Goal: Transaction & Acquisition: Purchase product/service

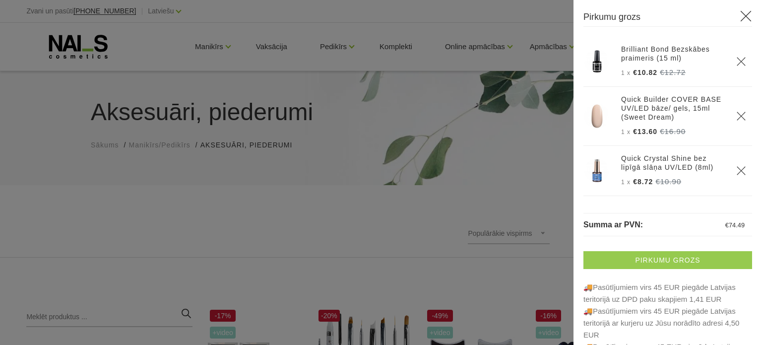
scroll to position [1096, 0]
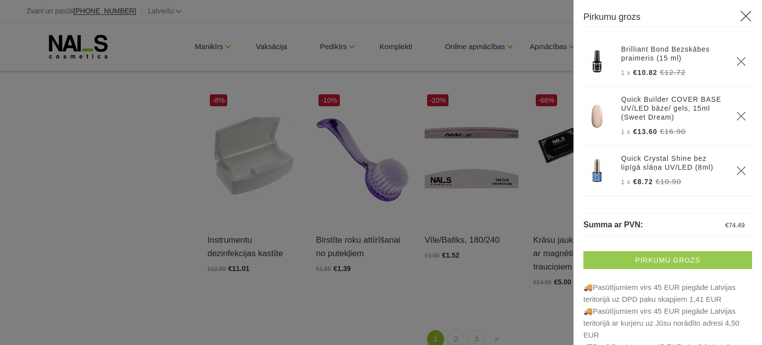
click at [669, 257] on link "Pirkumu grozs" at bounding box center [668, 260] width 169 height 18
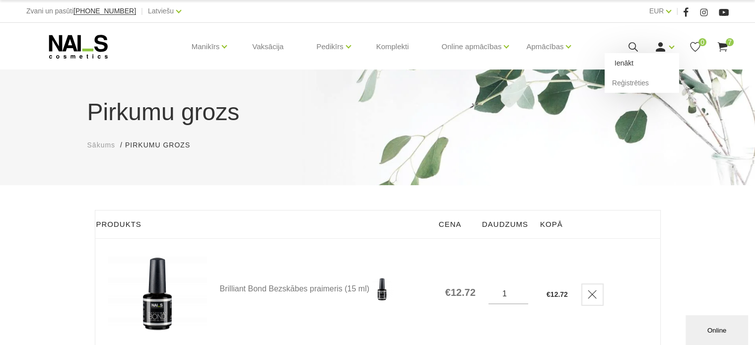
click at [622, 65] on link "Ienākt" at bounding box center [641, 63] width 74 height 20
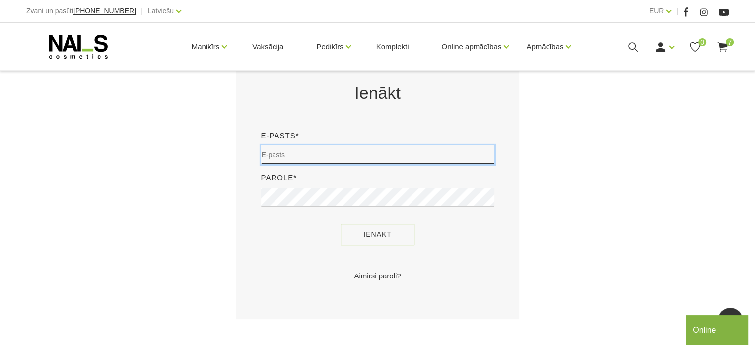
type input "judite22@inbox.lv"
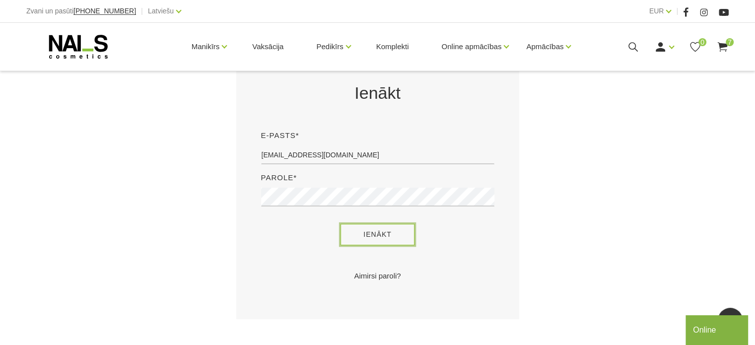
click at [391, 235] on button "Ienākt" at bounding box center [377, 234] width 74 height 21
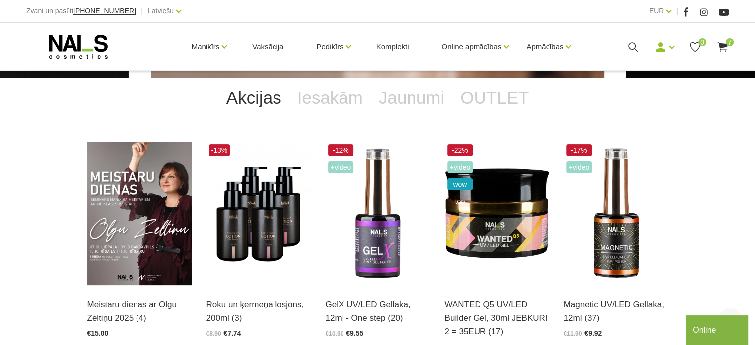
scroll to position [198, 0]
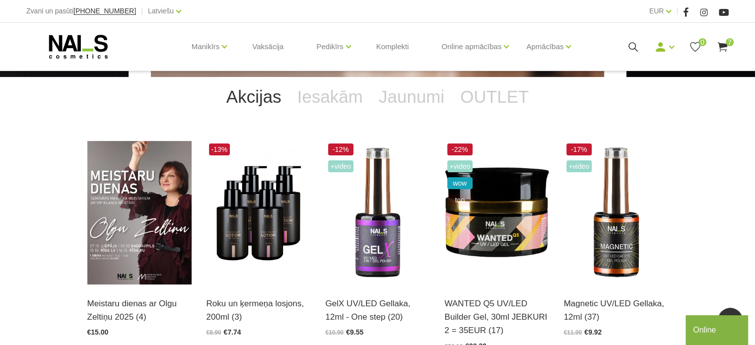
click at [723, 42] on icon at bounding box center [722, 47] width 12 height 12
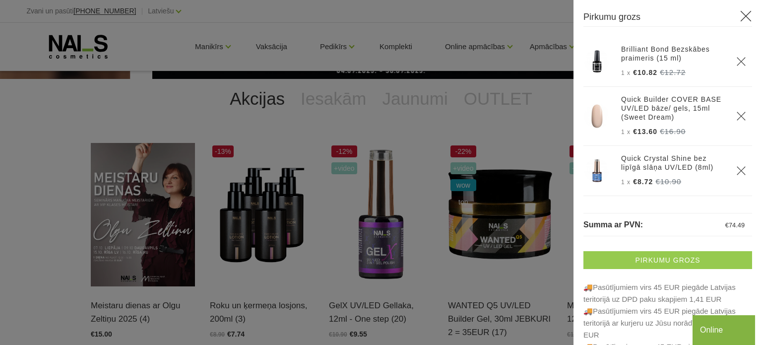
click at [705, 259] on link "Pirkumu grozs" at bounding box center [668, 260] width 169 height 18
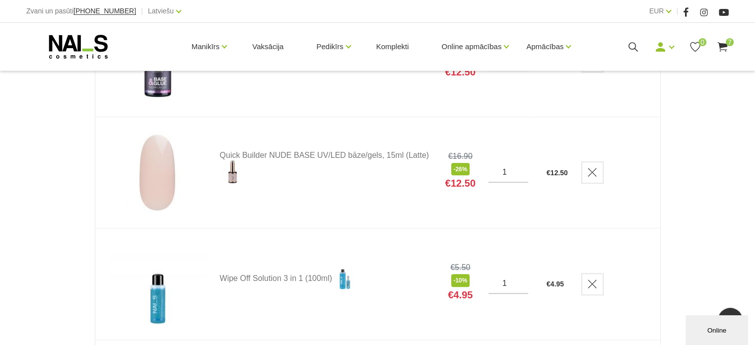
scroll to position [546, 0]
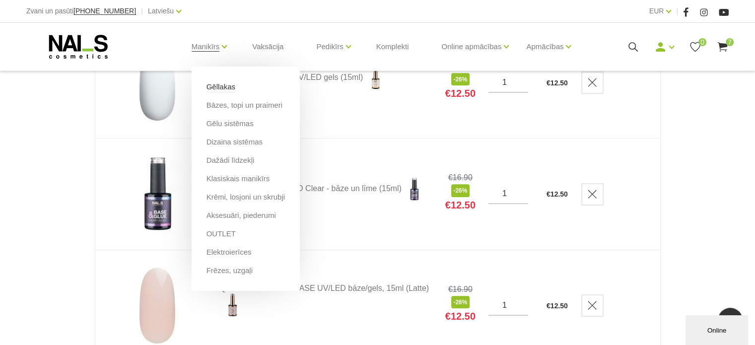
click at [216, 91] on link "Gēllakas" at bounding box center [220, 86] width 29 height 11
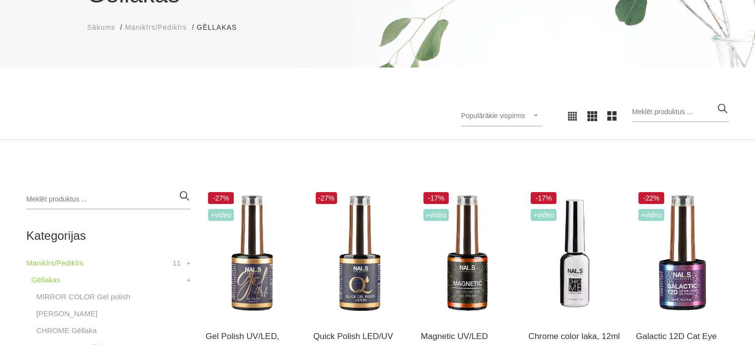
scroll to position [149, 0]
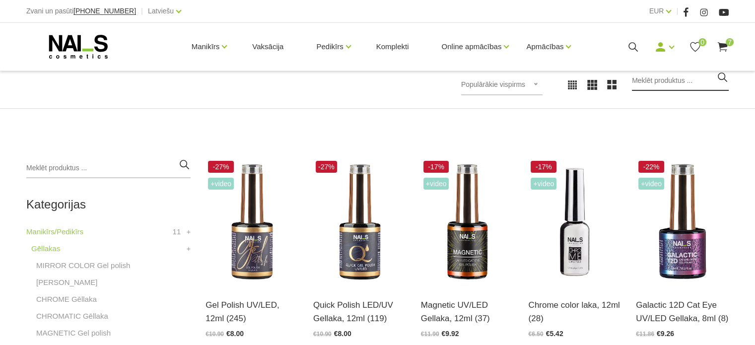
click at [659, 82] on input "search" at bounding box center [680, 81] width 97 height 20
type input "gx 22"
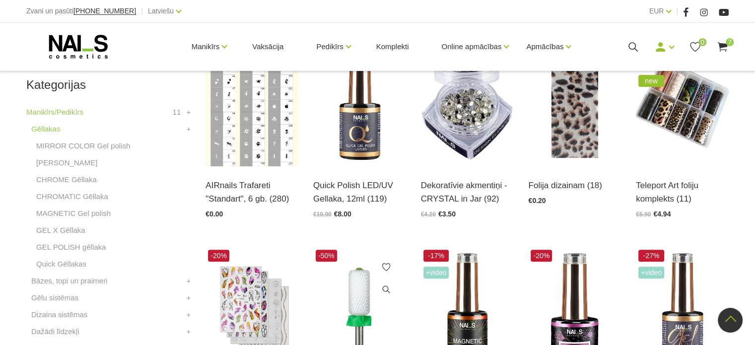
scroll to position [248, 0]
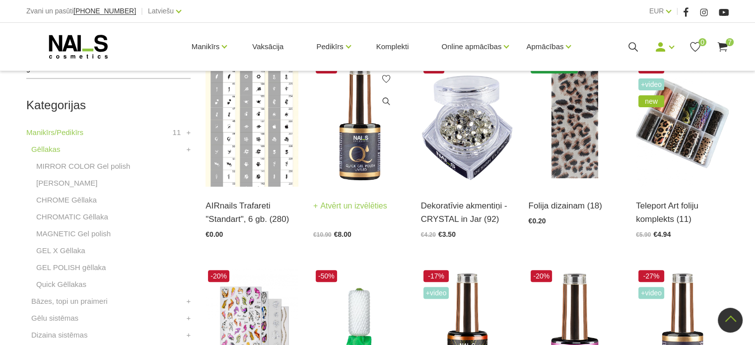
click at [373, 167] on img at bounding box center [359, 123] width 93 height 128
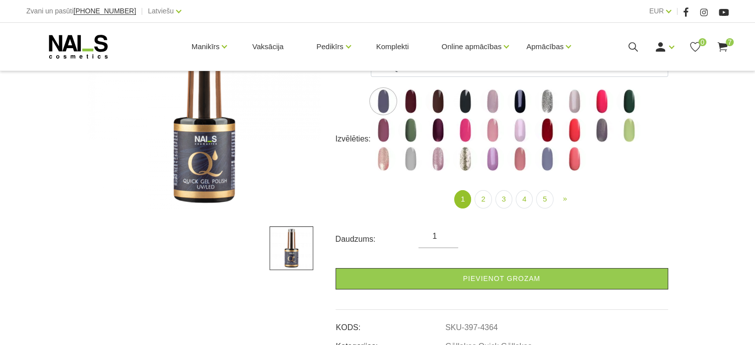
scroll to position [198, 0]
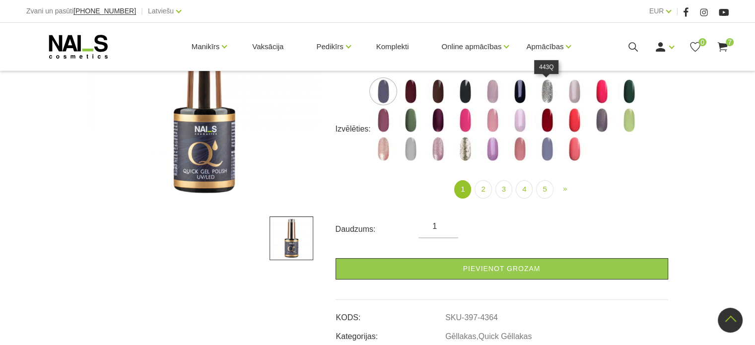
click at [547, 88] on img at bounding box center [546, 91] width 25 height 25
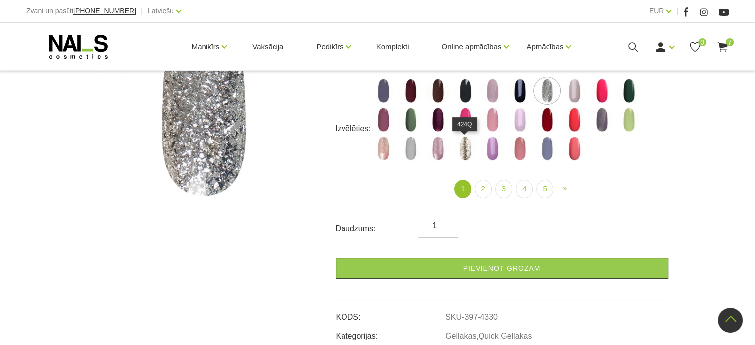
click at [464, 153] on img at bounding box center [465, 148] width 25 height 25
select select "4357"
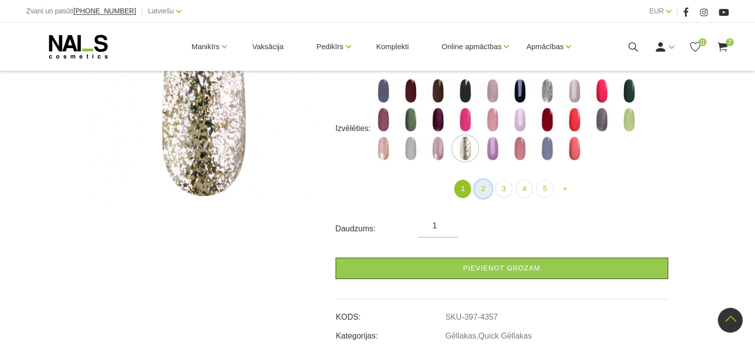
click at [477, 184] on link "2" at bounding box center [482, 189] width 17 height 18
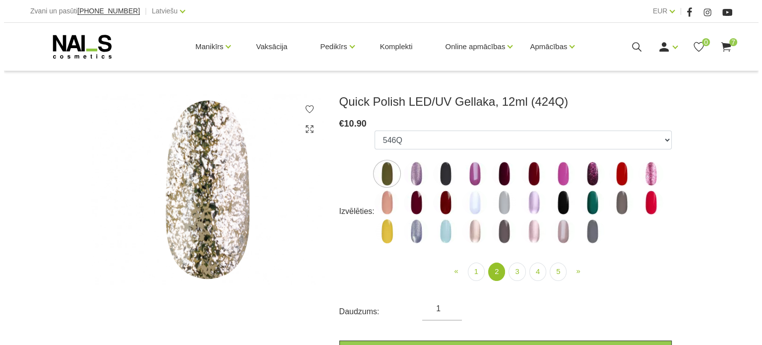
scroll to position [99, 0]
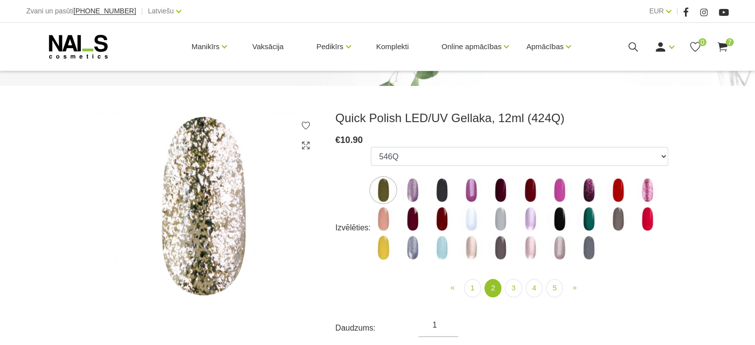
click at [646, 192] on img at bounding box center [647, 190] width 25 height 25
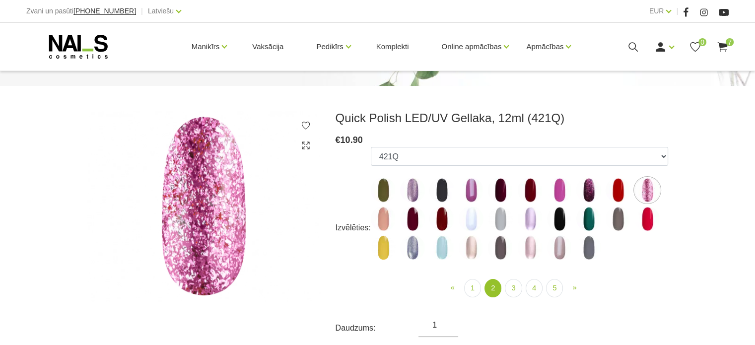
click at [409, 184] on img at bounding box center [412, 190] width 25 height 25
select select "4367"
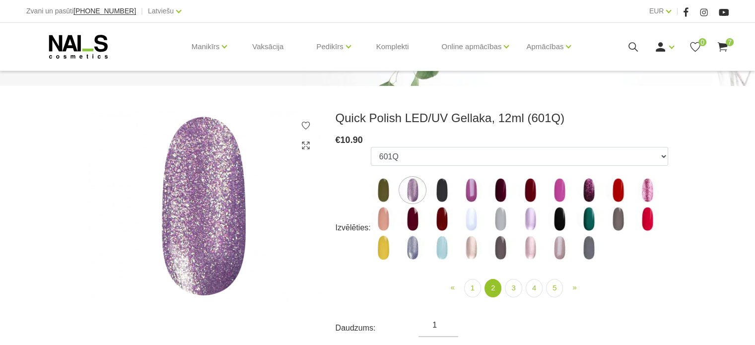
click at [726, 48] on icon at bounding box center [722, 47] width 12 height 12
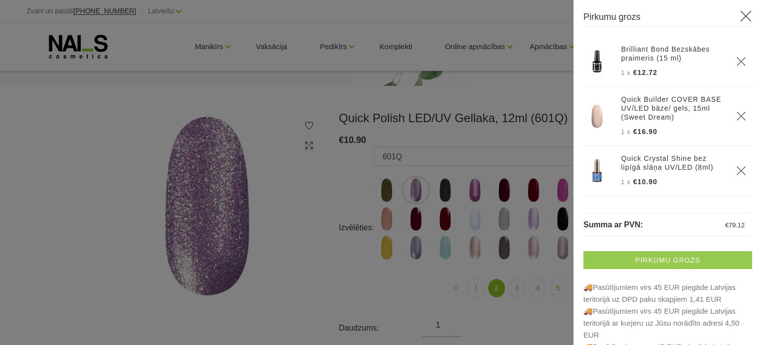
click at [667, 265] on link "Pirkumu grozs" at bounding box center [668, 260] width 169 height 18
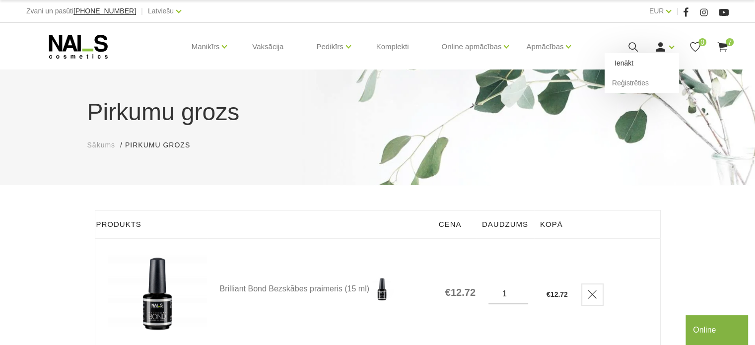
click at [631, 67] on link "Ienākt" at bounding box center [641, 63] width 74 height 20
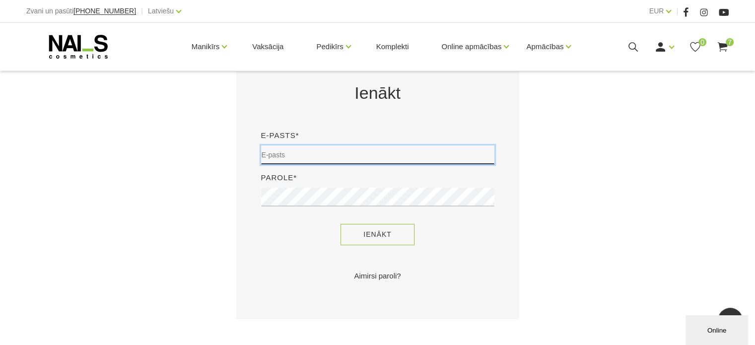
type input "judite22@inbox.lv"
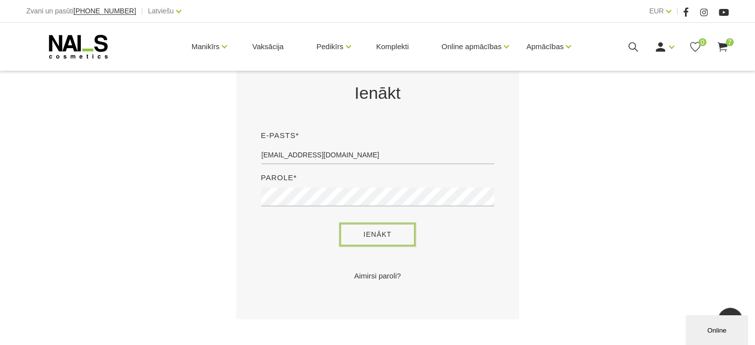
click at [361, 230] on button "Ienākt" at bounding box center [377, 234] width 74 height 21
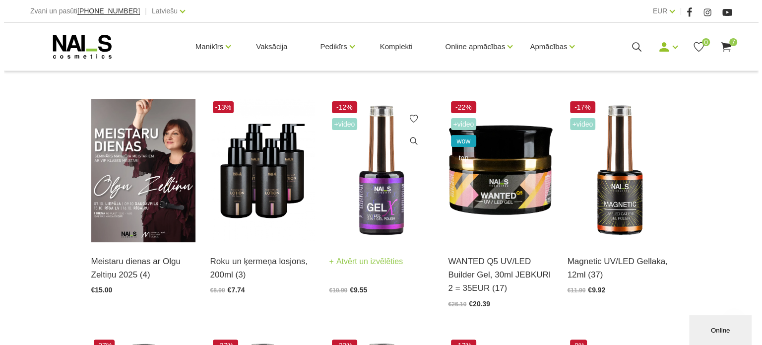
scroll to position [248, 0]
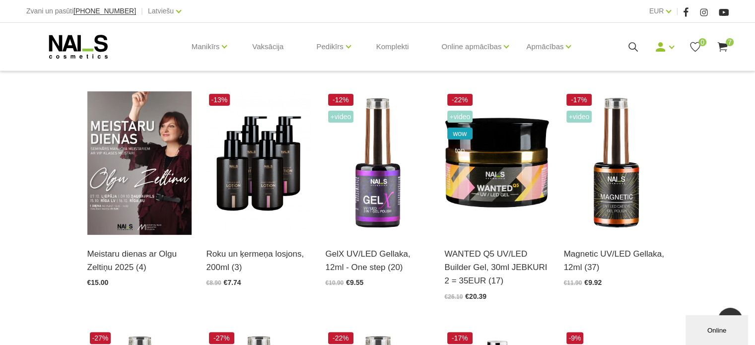
click at [719, 46] on use at bounding box center [722, 46] width 10 height 9
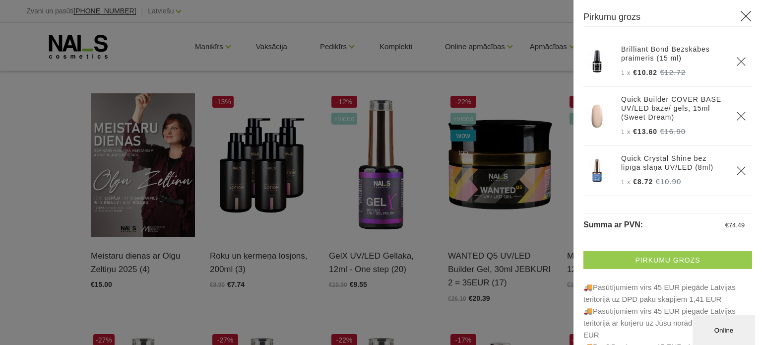
click at [674, 252] on link "Pirkumu grozs" at bounding box center [668, 260] width 169 height 18
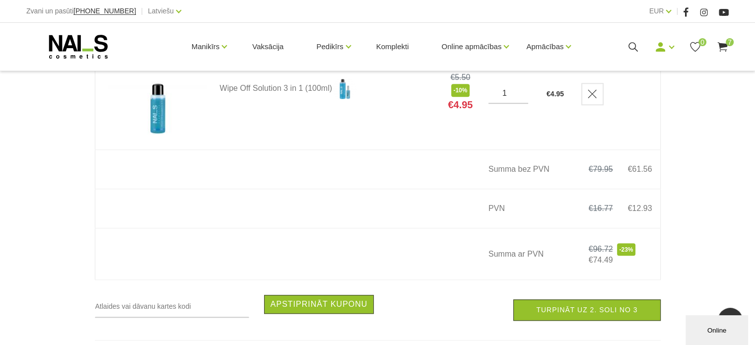
scroll to position [893, 0]
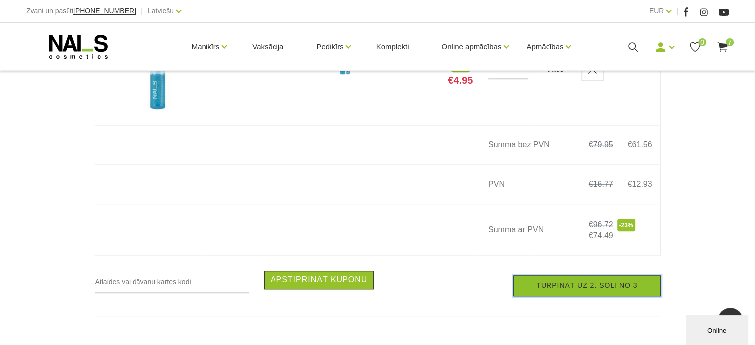
click at [583, 289] on link "Turpināt uz 2. soli no 3" at bounding box center [586, 285] width 147 height 21
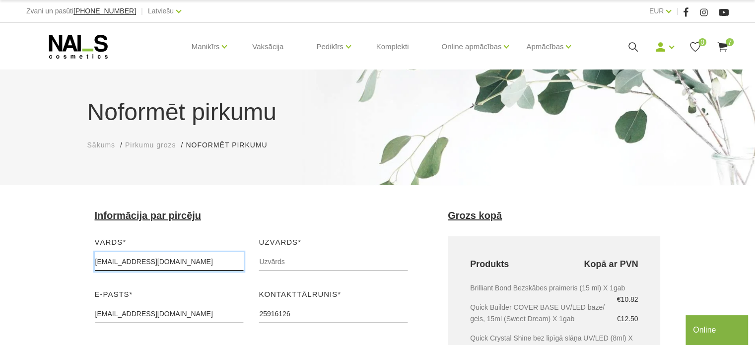
click at [167, 266] on input "[EMAIL_ADDRESS][DOMAIN_NAME]" at bounding box center [169, 261] width 149 height 19
drag, startPoint x: 190, startPoint y: 265, endPoint x: 42, endPoint y: 287, distance: 148.9
type input "Judīte"
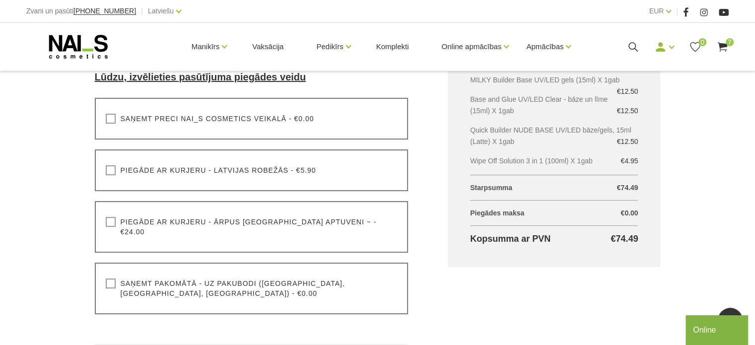
scroll to position [298, 0]
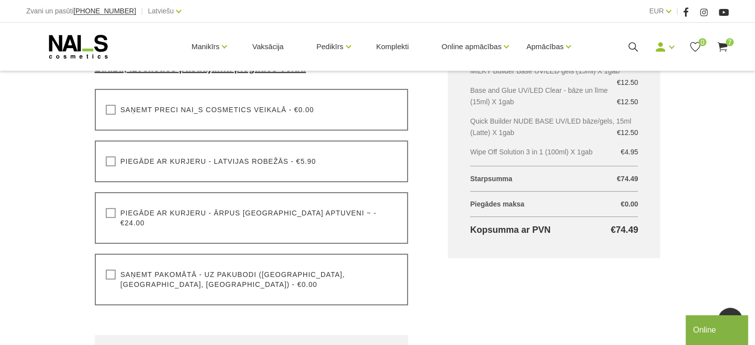
type input "Širina -Šalma"
click at [109, 269] on label "Saņemt pakomātā - uz pakubodi ([GEOGRAPHIC_DATA], [GEOGRAPHIC_DATA], [GEOGRAPHI…" at bounding box center [252, 279] width 292 height 20
click at [0, 0] on input "Saņemt pakomātā - uz pakubodi ([GEOGRAPHIC_DATA], [GEOGRAPHIC_DATA], [GEOGRAPHI…" at bounding box center [0, 0] width 0 height 0
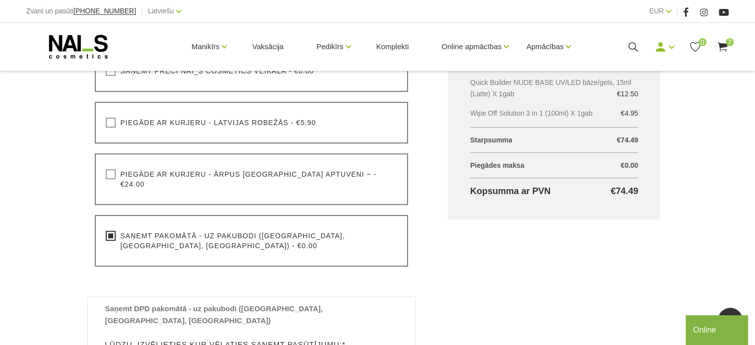
scroll to position [397, 0]
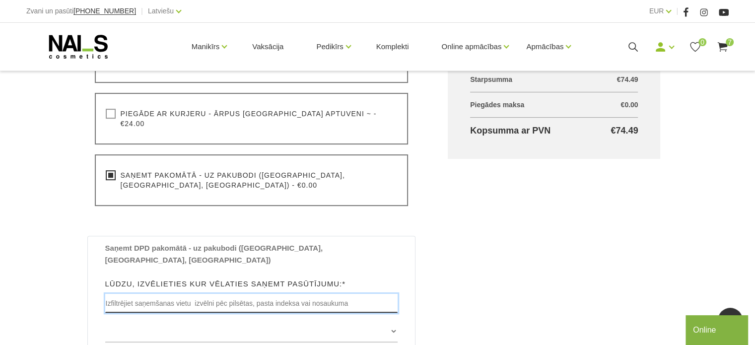
click at [128, 294] on input "text" at bounding box center [251, 303] width 293 height 19
click at [122, 294] on input "text" at bounding box center [251, 303] width 293 height 19
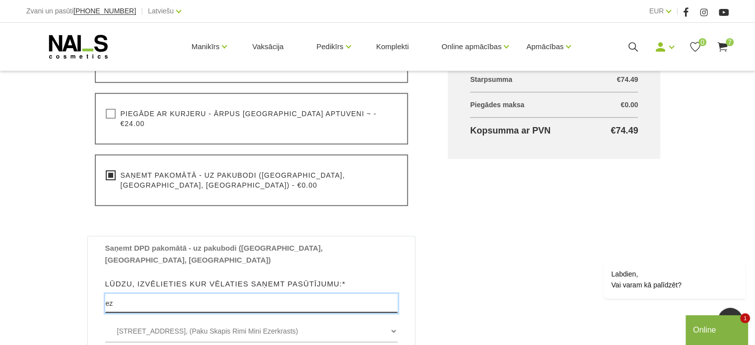
type input "e"
type input "mārupes novads"
drag, startPoint x: 180, startPoint y: 271, endPoint x: 47, endPoint y: 279, distance: 133.2
click at [47, 280] on div "Noformēt pirkumu Sākums Pirkumu grozs Noformēt pirkumu Noformēt pirkumu Lūdzu, …" at bounding box center [377, 96] width 755 height 986
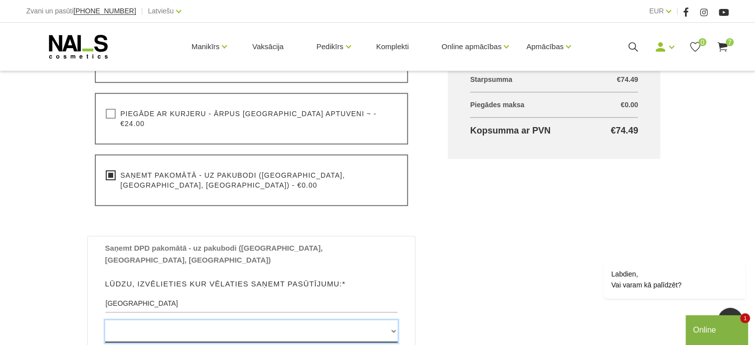
click at [385, 320] on select at bounding box center [251, 331] width 293 height 22
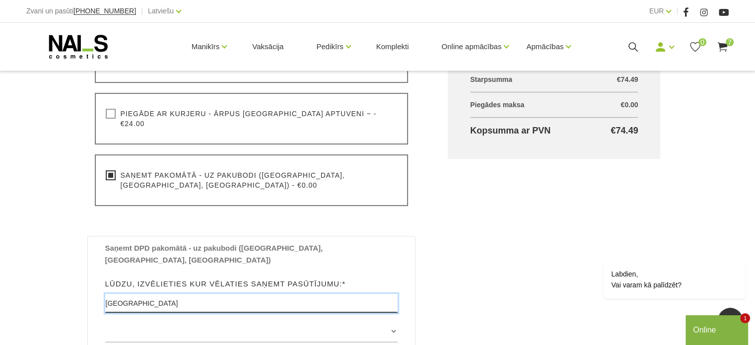
click at [265, 294] on input "mārupes novads" at bounding box center [251, 303] width 293 height 19
drag, startPoint x: 264, startPoint y: 274, endPoint x: 61, endPoint y: 309, distance: 206.4
click at [61, 309] on div "Noformēt pirkumu Sākums Pirkumu grozs Noformēt pirkumu Noformēt pirkumu Lūdzu, …" at bounding box center [377, 96] width 755 height 986
type input "EZERNIEKI"
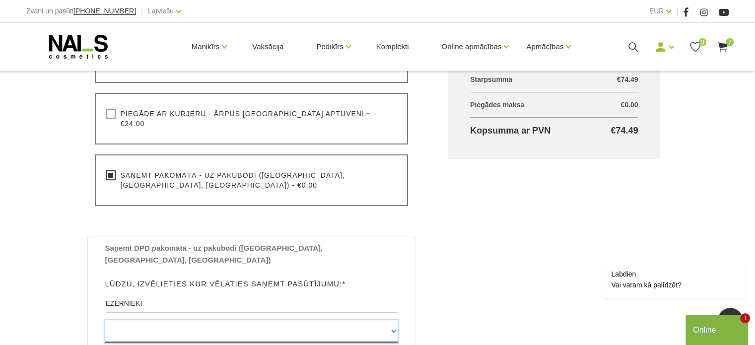
click at [160, 320] on select at bounding box center [251, 331] width 293 height 22
click at [158, 320] on select at bounding box center [251, 331] width 293 height 22
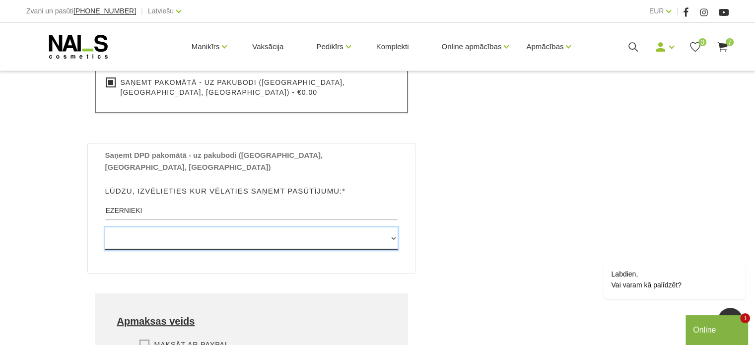
scroll to position [496, 0]
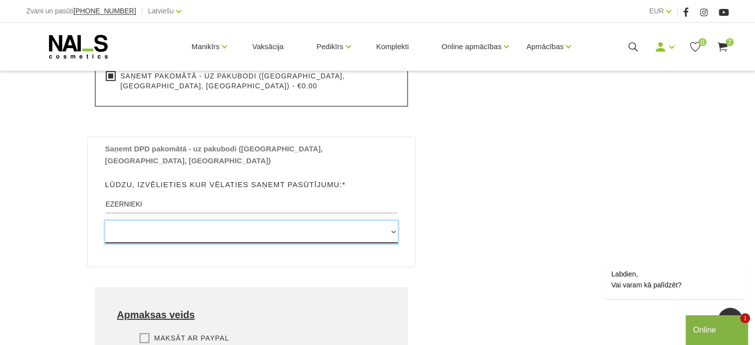
click at [177, 221] on select at bounding box center [251, 232] width 293 height 22
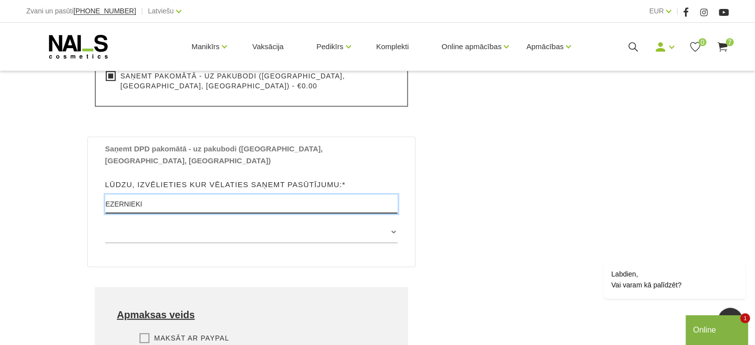
click at [207, 195] on input "EZERNIEKI" at bounding box center [251, 204] width 293 height 19
drag, startPoint x: 159, startPoint y: 179, endPoint x: 69, endPoint y: 189, distance: 90.8
type input "Spuņciems"
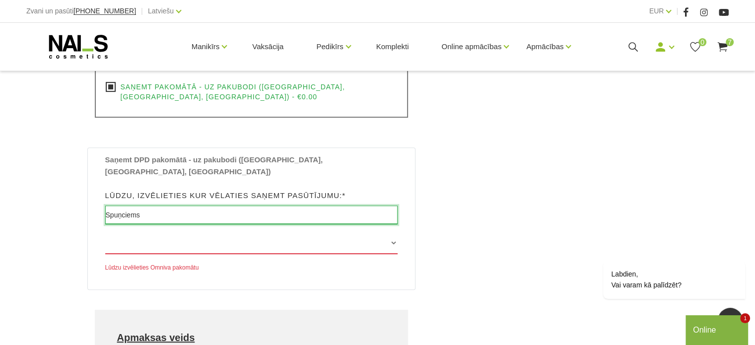
scroll to position [508, 0]
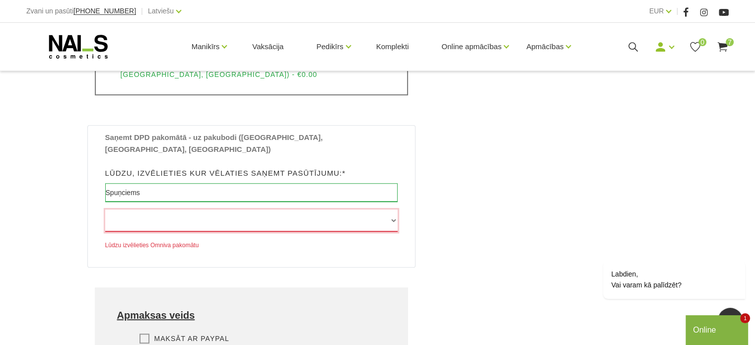
click at [133, 209] on select at bounding box center [251, 220] width 293 height 22
click at [148, 183] on input "Spuņciems" at bounding box center [251, 192] width 293 height 19
drag, startPoint x: 192, startPoint y: 166, endPoint x: 65, endPoint y: 188, distance: 129.5
click at [65, 188] on div "Noformēt pirkumu Sākums Pirkumu grozs Noformēt pirkumu Noformēt pirkumu Lūdzu, …" at bounding box center [377, 12] width 755 height 1040
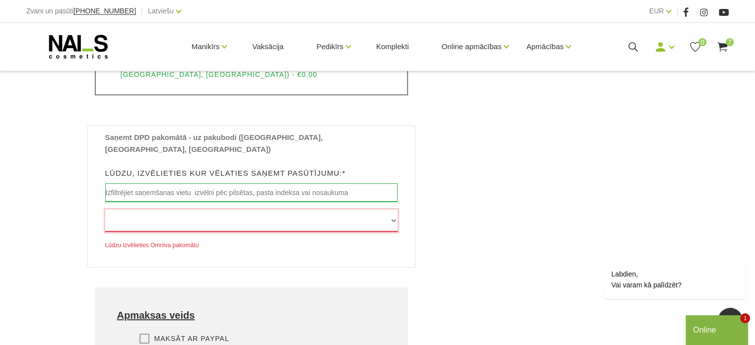
click at [127, 209] on select "Edvarta Virzas iela 2 , IECAVA, LV3913, (Paku Skapis TOP Iecava) Rīgas iela 27 …" at bounding box center [251, 220] width 293 height 22
click at [300, 209] on div "Lūdzu izvēlieties Omniva pakomātu" at bounding box center [251, 230] width 293 height 42
click at [314, 183] on input "text" at bounding box center [251, 192] width 293 height 19
click at [219, 183] on input "Salas pagasts, Mārupes novads" at bounding box center [251, 192] width 293 height 19
click at [218, 183] on input "Salas pagasts, Mārupes novads" at bounding box center [251, 192] width 293 height 19
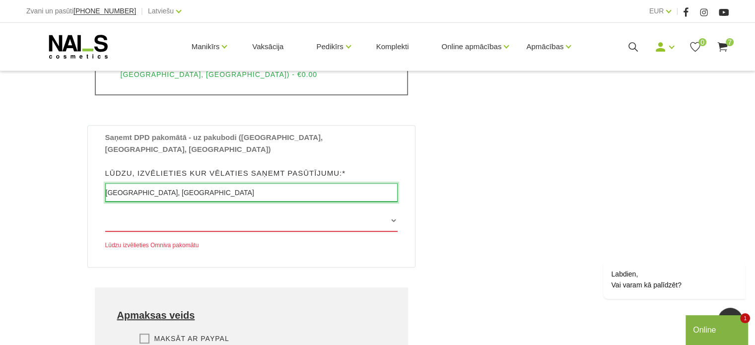
drag, startPoint x: 217, startPoint y: 155, endPoint x: 73, endPoint y: 168, distance: 144.5
click at [73, 168] on div "Noformēt pirkumu Sākums Pirkumu grozs Noformēt pirkumu Noformēt pirkumu Lūdzu, …" at bounding box center [377, 12] width 755 height 1040
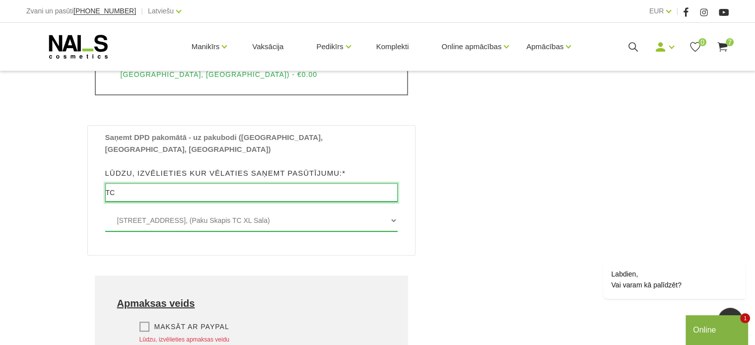
type input "T"
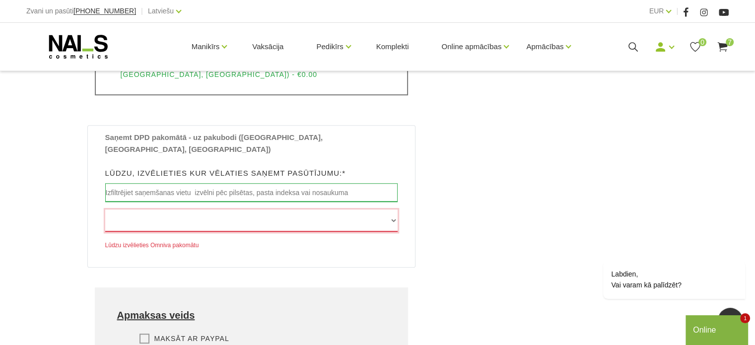
click at [126, 209] on select "Edvarta Virzas iela 2 , IECAVA, LV3913, (Paku Skapis TOP Iecava) Rīgas iela 27 …" at bounding box center [251, 220] width 293 height 22
drag, startPoint x: 373, startPoint y: 206, endPoint x: 360, endPoint y: 205, distance: 12.4
click at [371, 206] on div "Saņemt DPD pakomātā - uz pakubodi (Latvijā, Lietuvā, Igaunijā) Lūdzu, izvēlieti…" at bounding box center [251, 196] width 328 height 142
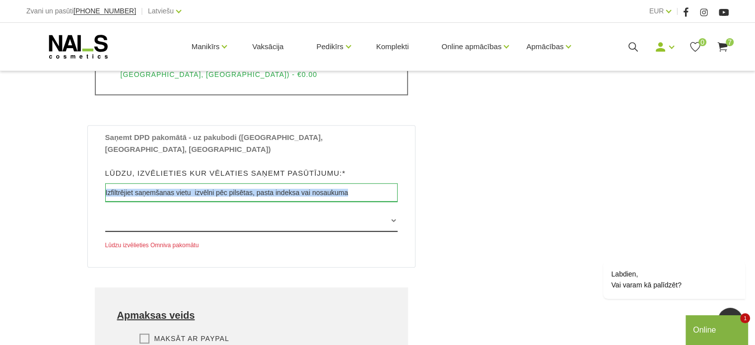
drag, startPoint x: 323, startPoint y: 175, endPoint x: 149, endPoint y: 183, distance: 174.3
click at [149, 183] on div "Saņemt DPD pakomātā - uz pakubodi (Latvijā, Lietuvā, Igaunijā) Lūdzu, izvēlieti…" at bounding box center [252, 191] width 308 height 120
click at [385, 209] on select "Edvarta Virzas iela 2 , IECAVA, LV3913, (Paku Skapis TOP Iecava) Rīgas iela 27 …" at bounding box center [251, 220] width 293 height 22
drag, startPoint x: 348, startPoint y: 190, endPoint x: 361, endPoint y: 188, distance: 12.5
click at [349, 209] on select "Edvarta Virzas iela 2 , IECAVA, LV3913, (Paku Skapis TOP Iecava) Rīgas iela 27 …" at bounding box center [251, 220] width 293 height 22
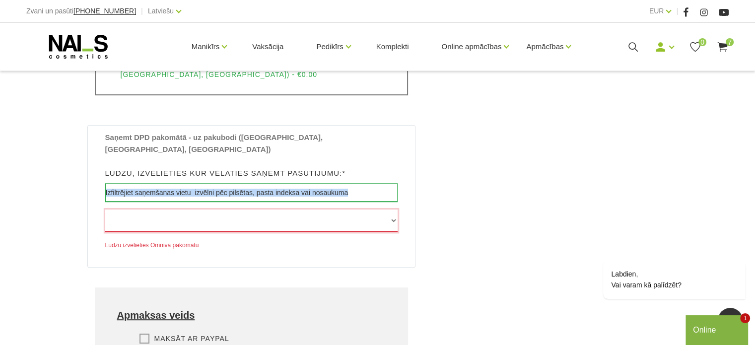
select select "Ventspils šoseja 30a , JŪRMALA, LV2011, (Paku Skapis Citro Sloka)"
click at [105, 209] on select "Edvarta Virzas iela 2 , IECAVA, LV3913, (Paku Skapis TOP Iecava) Rīgas iela 27 …" at bounding box center [251, 220] width 293 height 22
click at [339, 174] on div "Saņemt DPD pakomātā - uz pakubodi (Latvijā, Lietuvā, Igaunijā) Lūdzu, izvēlieti…" at bounding box center [252, 191] width 308 height 120
click at [341, 209] on select "Edvarta Virzas iela 2 , IECAVA, LV3913, (Paku Skapis TOP Iecava) Rīgas iela 27 …" at bounding box center [251, 220] width 293 height 22
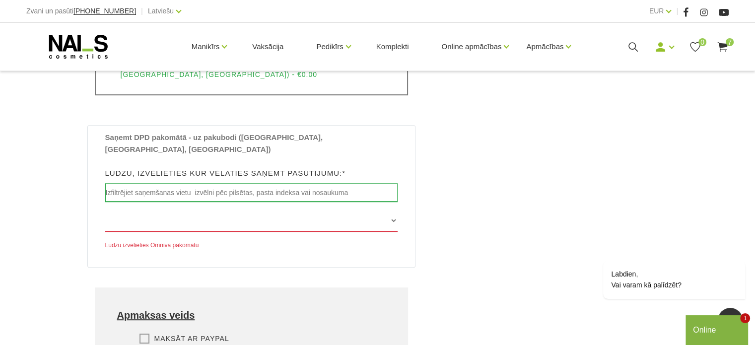
click at [478, 125] on div "Grozs kopā Produkts Kopā ar PVN Brilliant Bond Bezskābes praimeris (15 ml) X 1g…" at bounding box center [554, 113] width 252 height 823
click at [133, 183] on input "text" at bounding box center [251, 192] width 293 height 19
type input "ezernieki"
drag, startPoint x: 157, startPoint y: 174, endPoint x: 39, endPoint y: 198, distance: 120.0
click at [39, 198] on div "Noformēt pirkumu Sākums Pirkumu grozs Noformēt pirkumu Noformēt pirkumu Lūdzu, …" at bounding box center [377, 12] width 755 height 1040
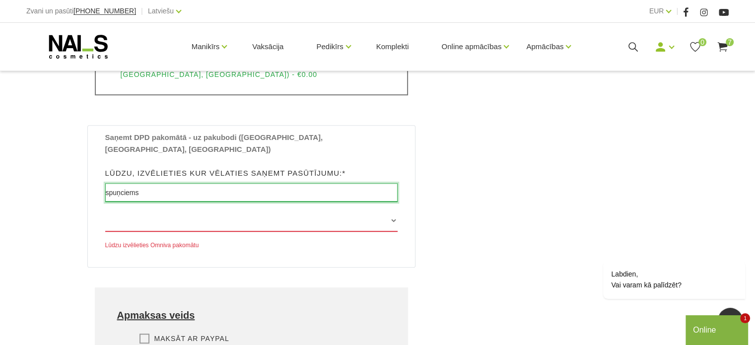
type input "spuņciems"
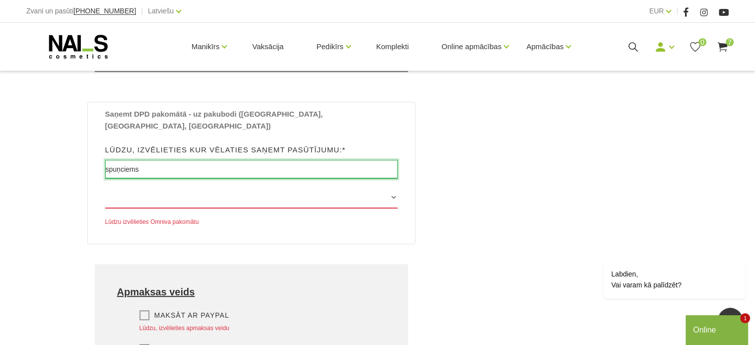
scroll to position [557, 0]
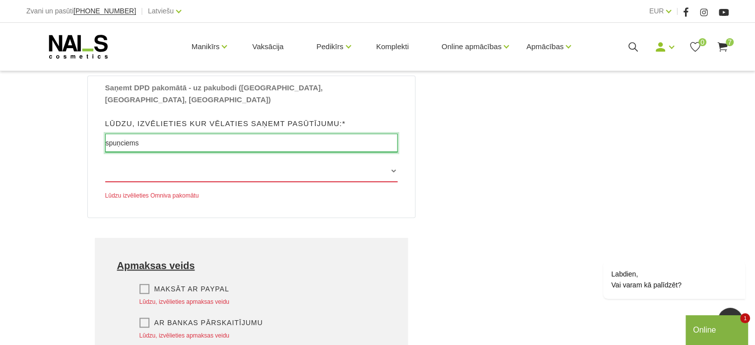
click at [350, 133] on input "spuņciems" at bounding box center [251, 142] width 293 height 19
click at [392, 160] on select at bounding box center [251, 171] width 293 height 22
click at [389, 160] on select at bounding box center [251, 171] width 293 height 22
drag, startPoint x: 345, startPoint y: 109, endPoint x: 350, endPoint y: 100, distance: 10.2
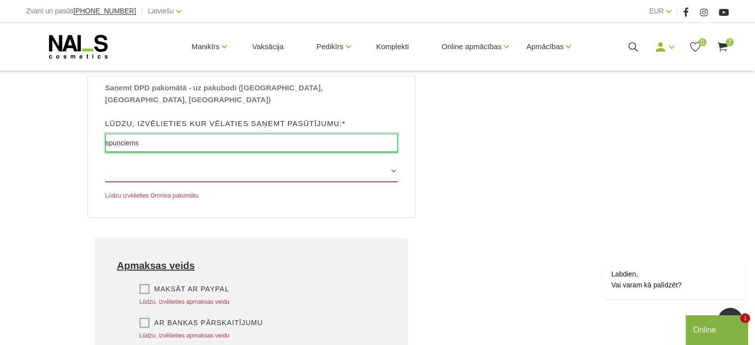
click at [347, 133] on input "spuņciems" at bounding box center [251, 142] width 293 height 19
drag, startPoint x: 350, startPoint y: 100, endPoint x: 74, endPoint y: 164, distance: 283.7
click at [305, 160] on select "Edvarta Virzas iela 2 , IECAVA, LV3913, (Paku Skapis TOP Iecava) Rīgas iela 27 …" at bounding box center [251, 171] width 293 height 22
select select "Ventspils šoseja 30a , JŪRMALA, LV2011, (Paku Skapis Citro Sloka)"
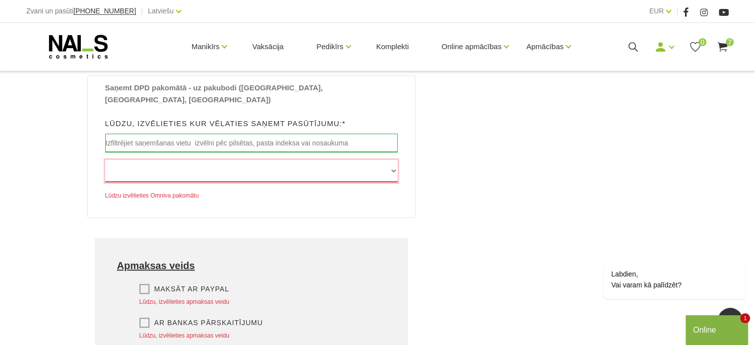
click at [105, 160] on select "Edvarta Virzas iela 2 , IECAVA, LV3913, (Paku Skapis TOP Iecava) Rīgas iela 27 …" at bounding box center [251, 171] width 293 height 22
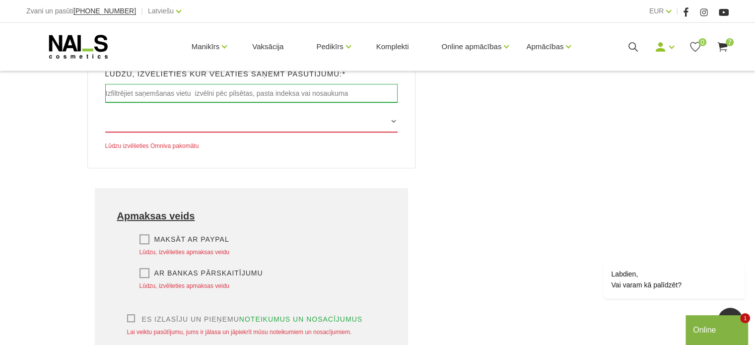
click at [122, 314] on div "Es izlasīju un pieņemu noteikumus un nosacījumus Lai veiktu pasūtījumu, jums ir…" at bounding box center [251, 326] width 269 height 24
click at [132, 314] on label "Es izlasīju un pieņemu noteikumus un nosacījumus" at bounding box center [245, 319] width 236 height 10
click at [0, 0] on input "Es izlasīju un pieņemu noteikumus un nosacījumus" at bounding box center [0, 0] width 0 height 0
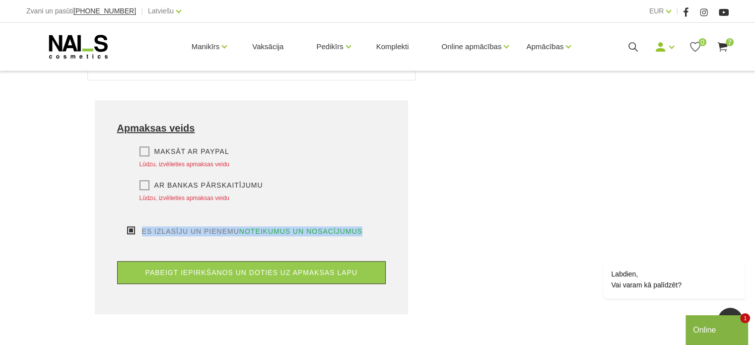
scroll to position [706, 0]
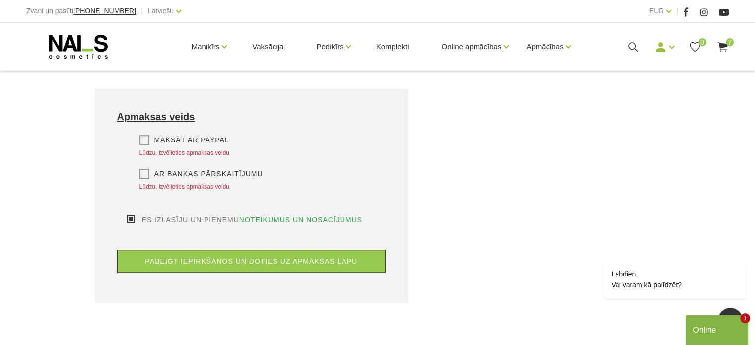
click at [148, 169] on label "Ar bankas pārskaitījumu" at bounding box center [201, 174] width 124 height 10
click at [0, 0] on input "Ar bankas pārskaitījumu" at bounding box center [0, 0] width 0 height 0
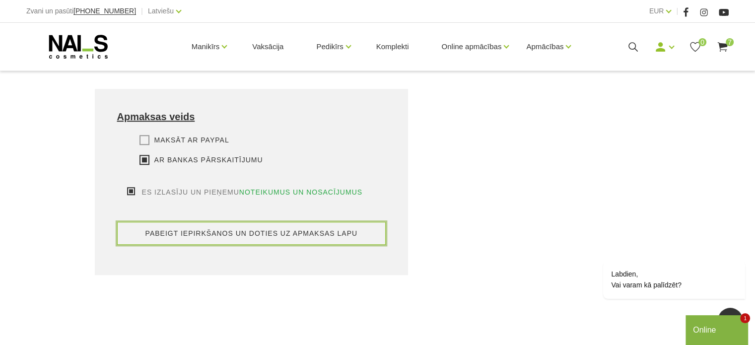
click at [214, 222] on button "pabeigt iepirkšanos un doties uz apmaksas lapu" at bounding box center [251, 233] width 269 height 23
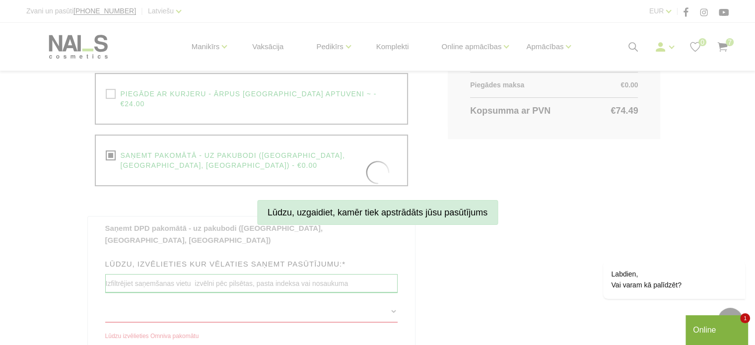
scroll to position [260, 0]
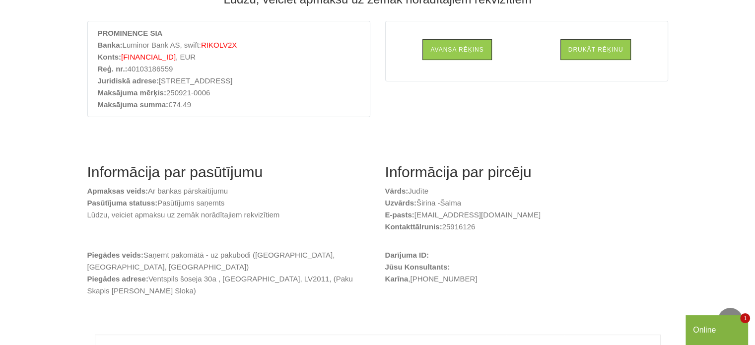
scroll to position [50, 0]
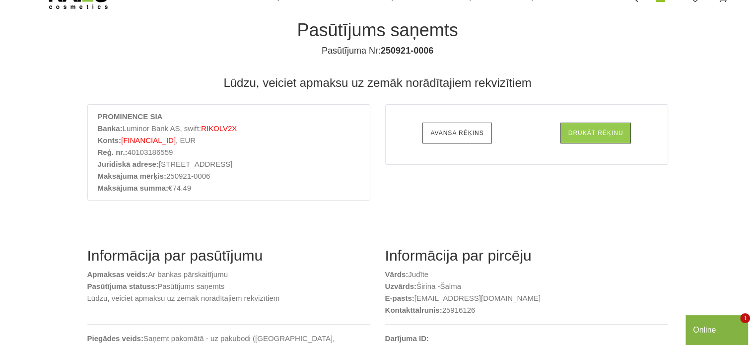
click at [437, 128] on link "Avansa rēķins" at bounding box center [456, 133] width 69 height 21
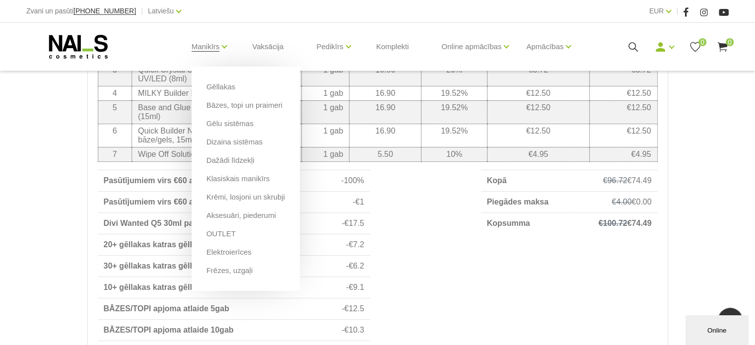
scroll to position [447, 0]
